Goal: Transaction & Acquisition: Purchase product/service

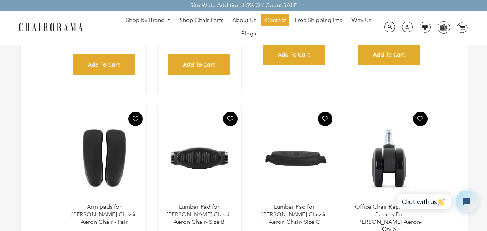
scroll to position [230, 0]
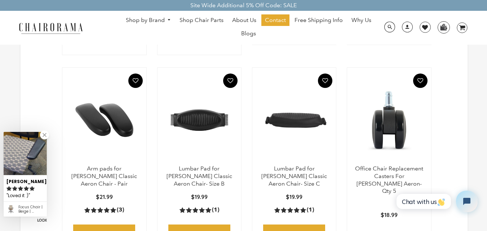
click at [112, 117] on img at bounding box center [104, 120] width 69 height 90
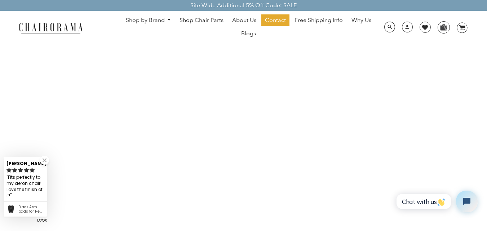
scroll to position [656, 0]
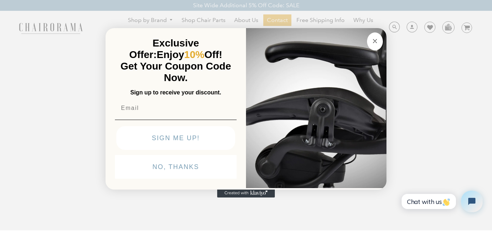
click at [487, 29] on html "Site Wide Additional 5% Off Code: SALE Site Wide Additional 5% Off Code: SALE S…" at bounding box center [246, 100] width 492 height 1512
click at [378, 40] on circle "Close dialog" at bounding box center [375, 41] width 8 height 8
